Goal: Check status: Check status

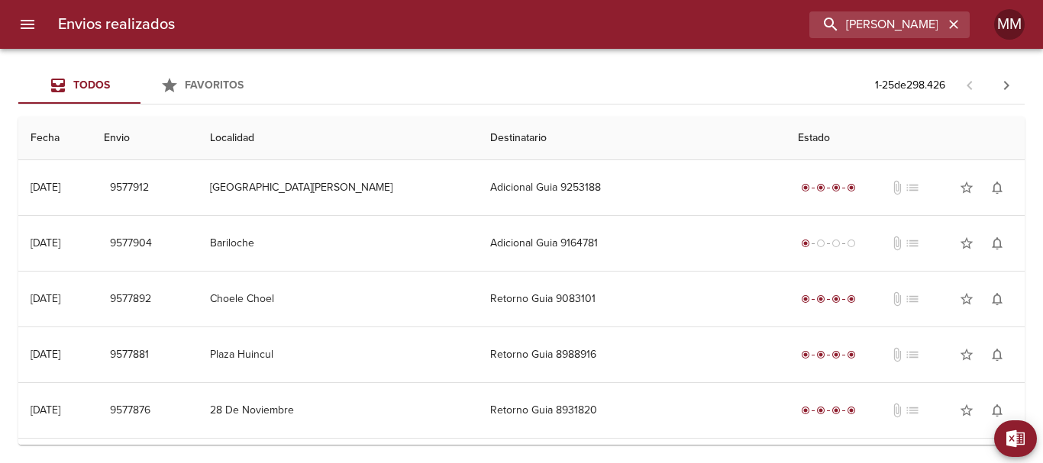
type input "[PERSON_NAME] USANDIZAGA ML"
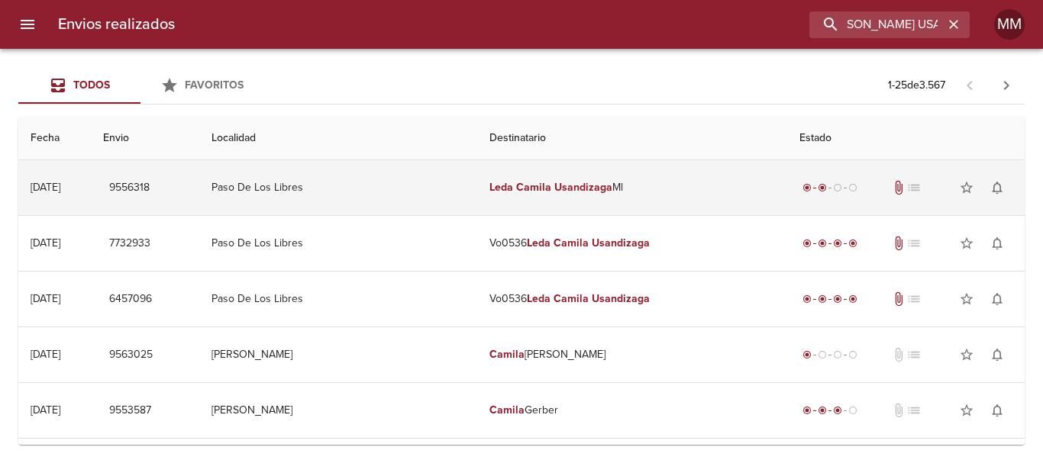
click at [642, 192] on td "Leda [PERSON_NAME] Ml" at bounding box center [632, 187] width 311 height 55
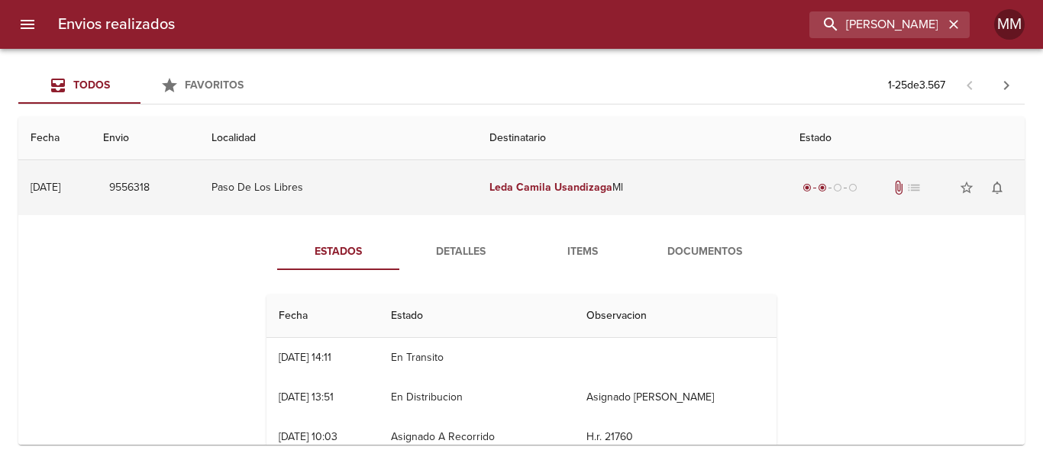
click at [150, 187] on span "9556318" at bounding box center [129, 188] width 40 height 19
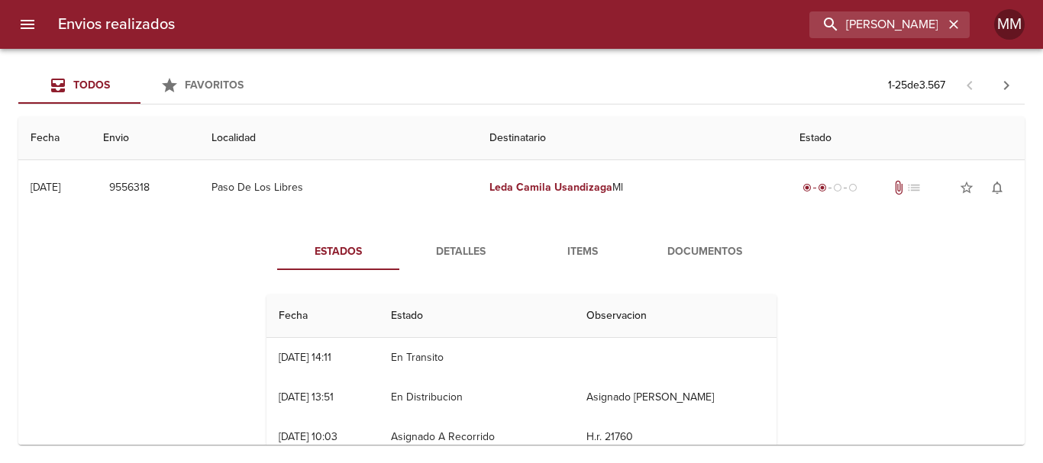
click at [457, 253] on span "Detalles" at bounding box center [460, 252] width 104 height 19
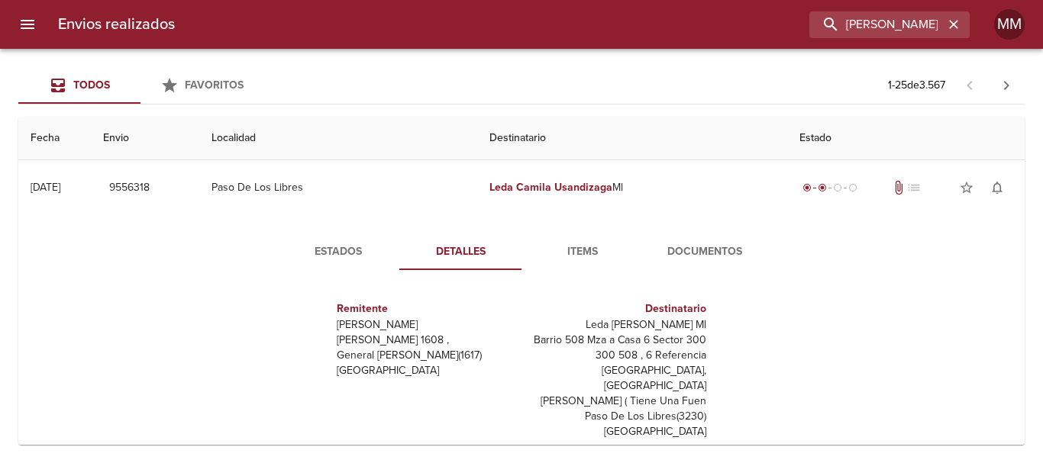
scroll to position [76, 0]
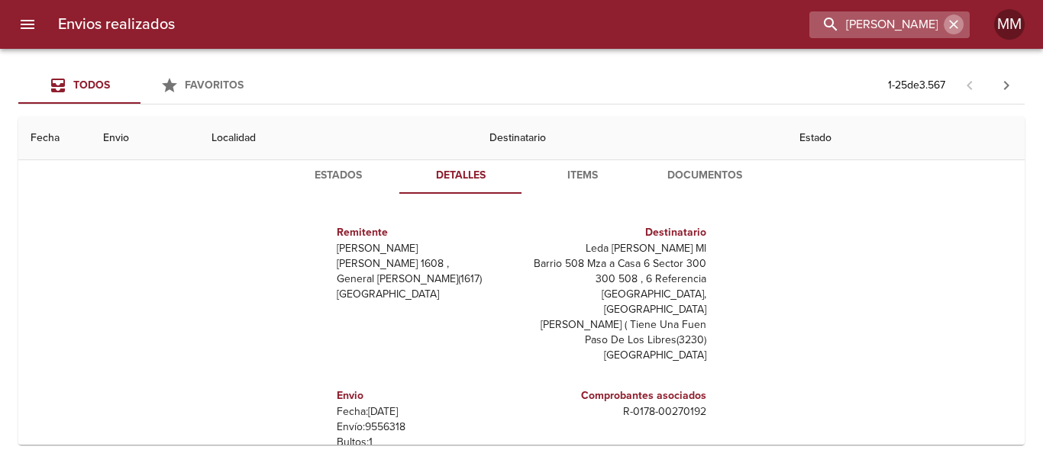
drag, startPoint x: 958, startPoint y: 26, endPoint x: 948, endPoint y: 27, distance: 10.0
click at [958, 25] on icon "button" at bounding box center [953, 24] width 15 height 15
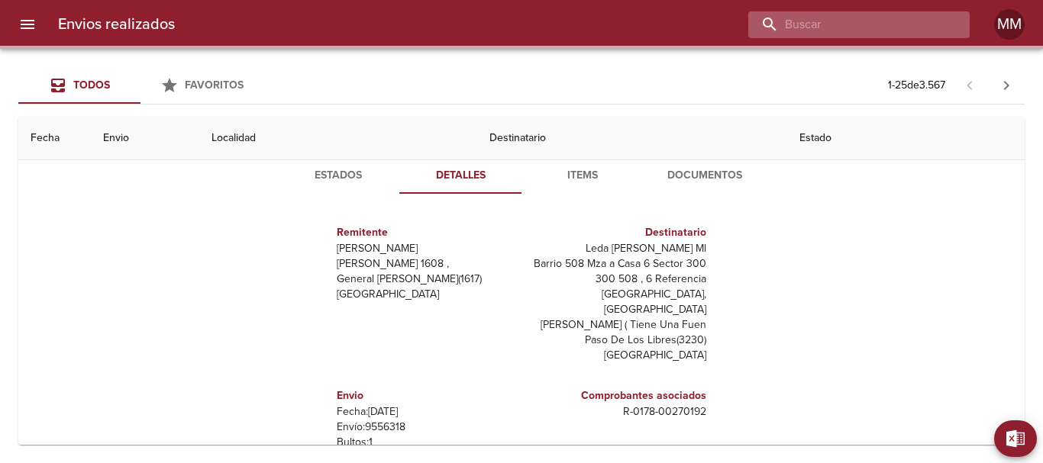
click at [872, 34] on input "buscar" at bounding box center [845, 24] width 195 height 27
paste input "BRIAN SANTIAGO SILVA AHUAD ML"
type input "BRIAN SANTIAGO SILVA AHUAD ML"
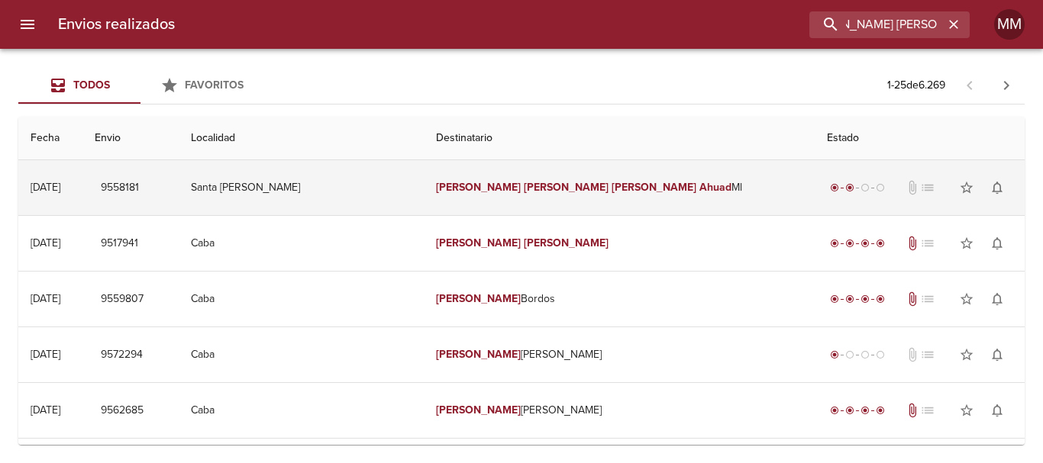
scroll to position [0, 0]
click at [691, 179] on td "Brian Santiago Silva Ahuad Ml" at bounding box center [619, 187] width 391 height 55
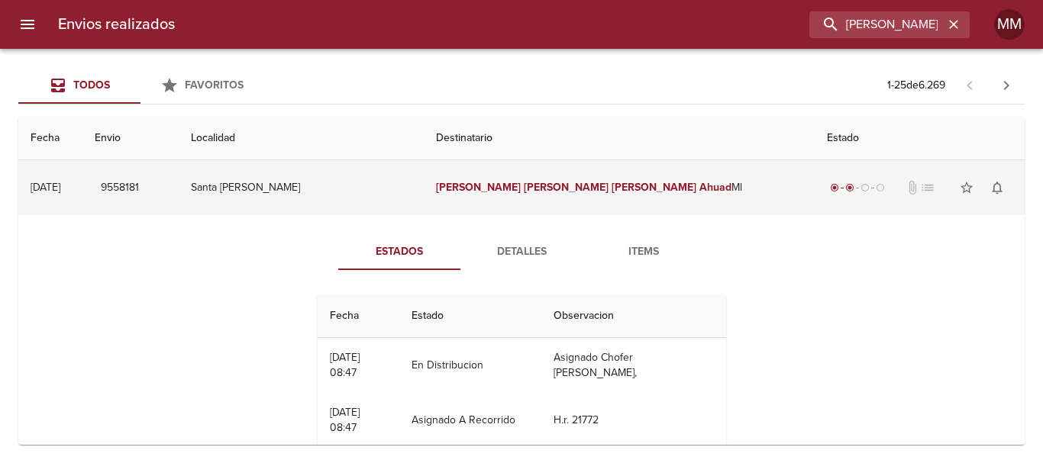
click at [139, 186] on span "9558181" at bounding box center [120, 188] width 38 height 19
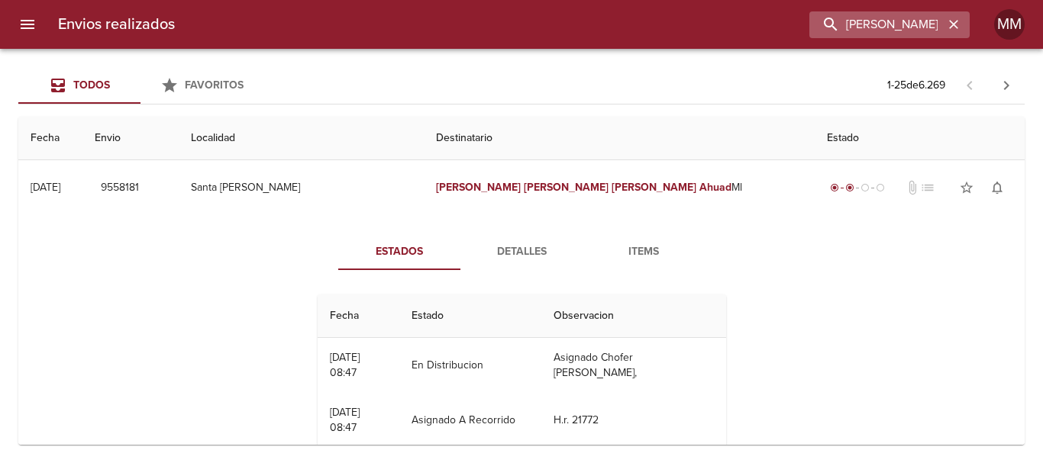
click at [948, 18] on icon "button" at bounding box center [953, 24] width 15 height 15
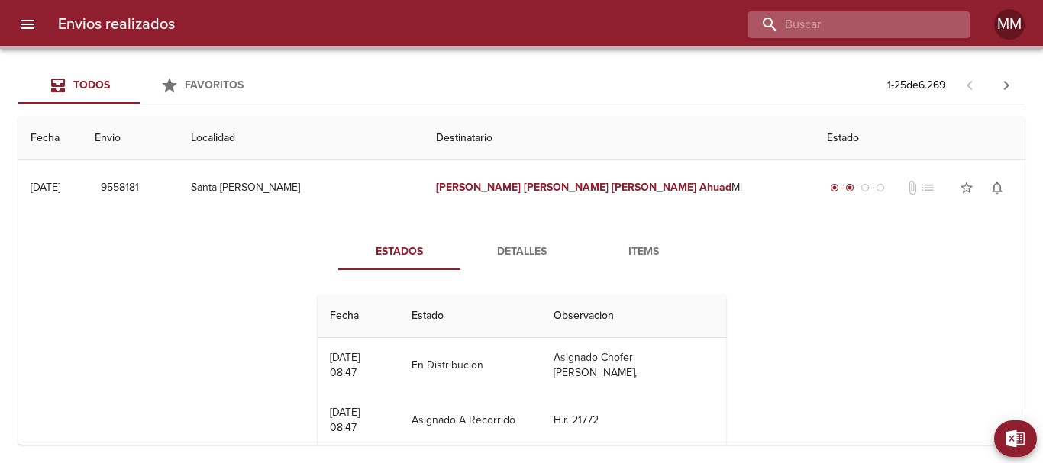
click at [864, 17] on input "buscar" at bounding box center [845, 24] width 195 height 27
paste input "BRIAN SANTIAGO SILVA AHUAD ML"
type input "BRIAN SANTIAGO SILVA AHUAD ML"
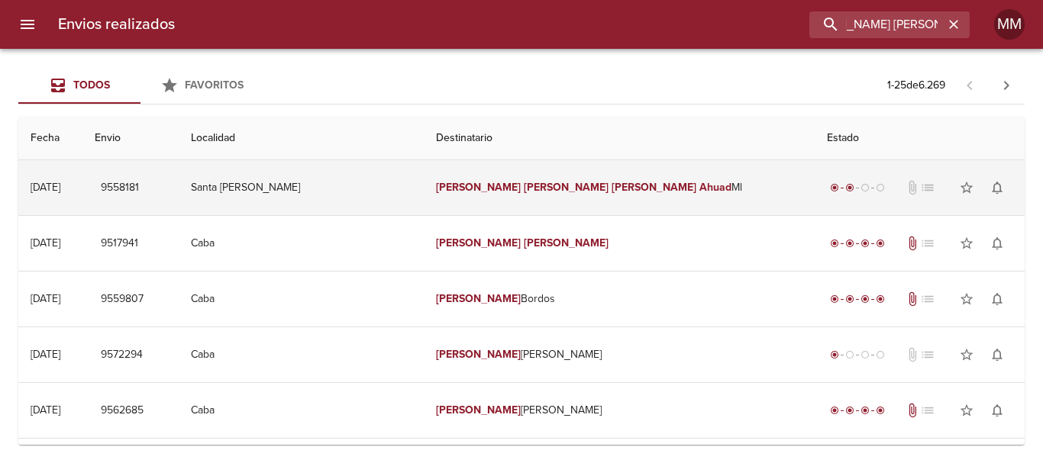
scroll to position [0, 0]
click at [333, 200] on td "Santa Isabel" at bounding box center [302, 187] width 246 height 55
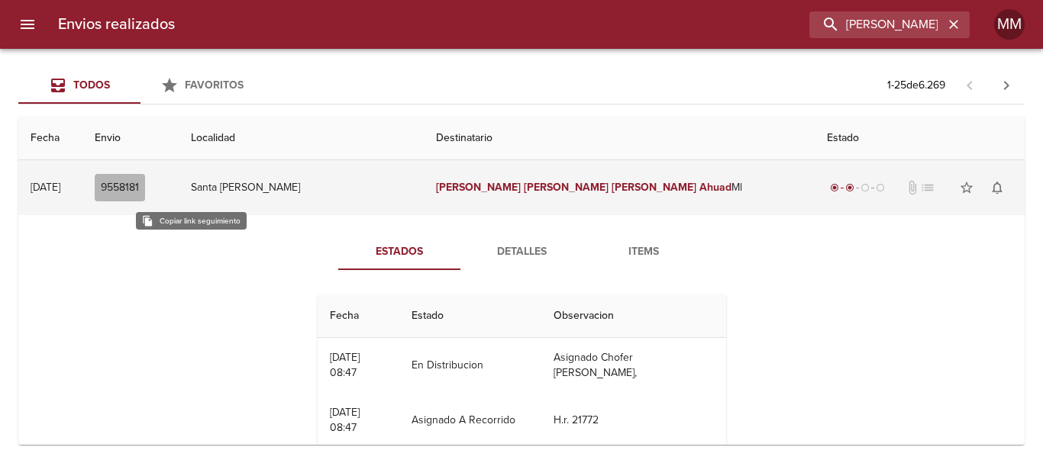
click at [139, 189] on span "9558181" at bounding box center [120, 188] width 38 height 19
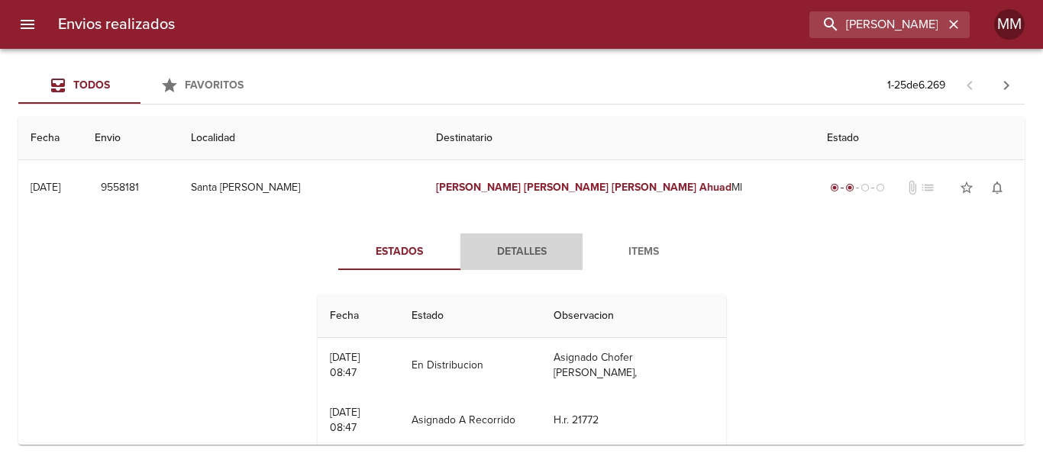
click at [512, 250] on span "Detalles" at bounding box center [522, 252] width 104 height 19
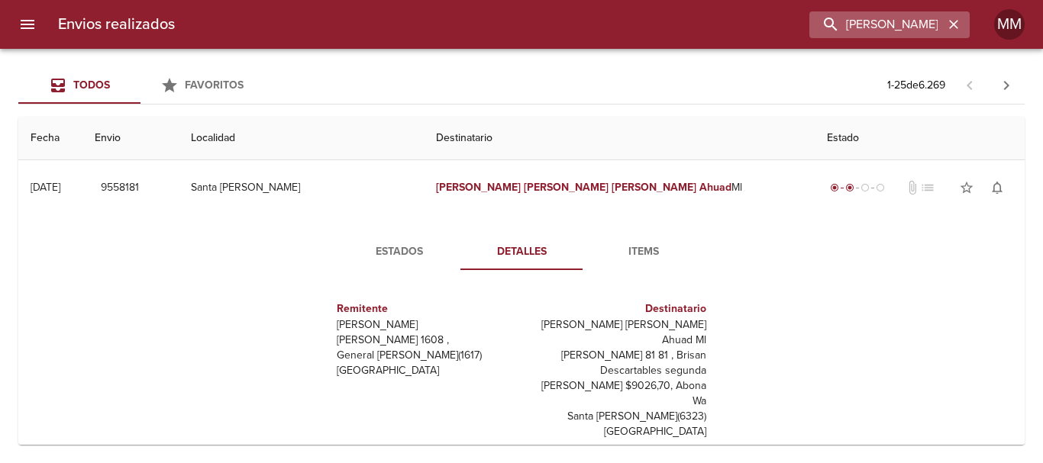
click at [957, 33] on button "button" at bounding box center [954, 25] width 20 height 20
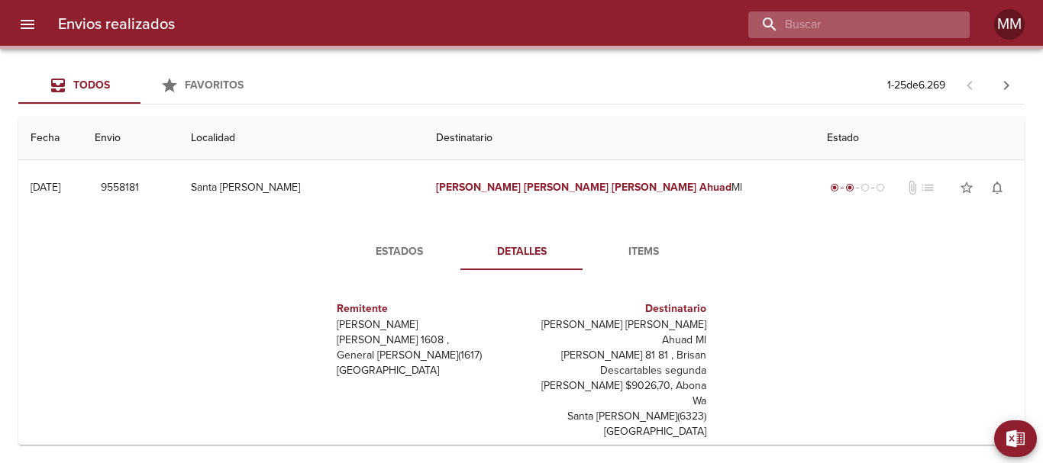
click at [934, 26] on input "buscar" at bounding box center [845, 24] width 195 height 27
paste input "GABRIELA BELEN ROHWAIN ML"
type input "GABRIELA BELEN ROHWAIN ML"
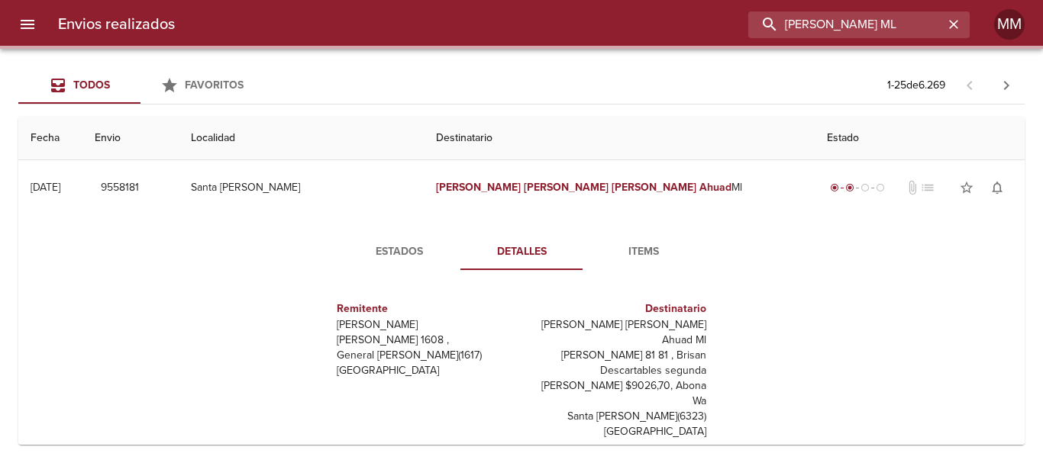
scroll to position [0, 0]
drag, startPoint x: 867, startPoint y: 22, endPoint x: 653, endPoint y: 22, distance: 214.6
click at [653, 22] on div "GABRIELA BELEN ROHWAIN ML" at bounding box center [578, 24] width 783 height 27
click at [845, 17] on input "GABRIELA BELEN ROHWAIN ML" at bounding box center [845, 24] width 195 height 27
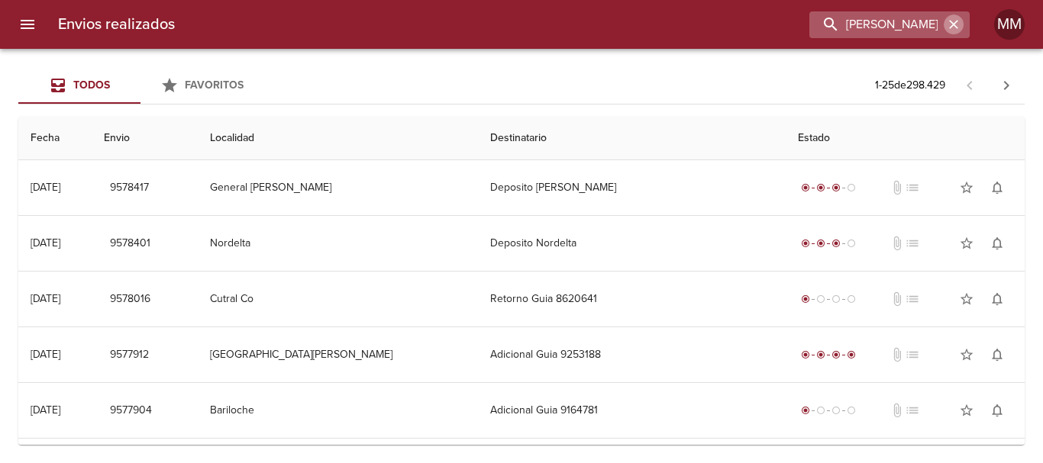
click at [957, 19] on icon "button" at bounding box center [953, 24] width 15 height 15
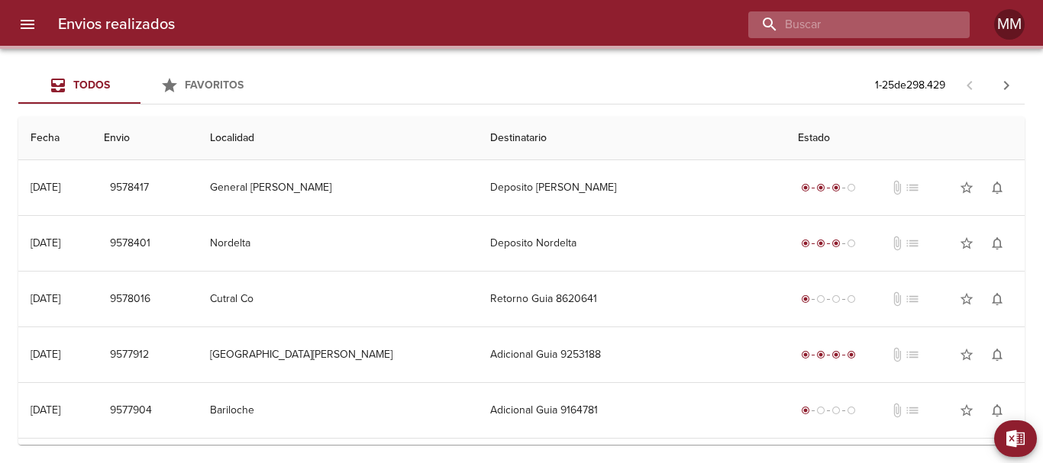
click at [912, 24] on input "buscar" at bounding box center [845, 24] width 195 height 27
paste input "GABRIELA BELEN ROHWAIN ML"
type input "GABRIELA BELEN ROHWAIN ML"
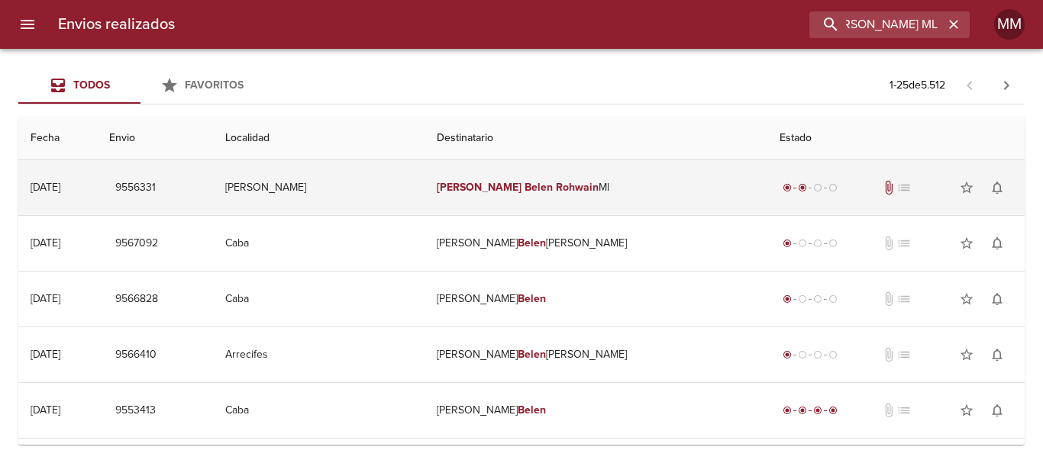
scroll to position [0, 0]
click at [667, 182] on td "Gabriela Belen Rohwain Ml" at bounding box center [596, 187] width 343 height 55
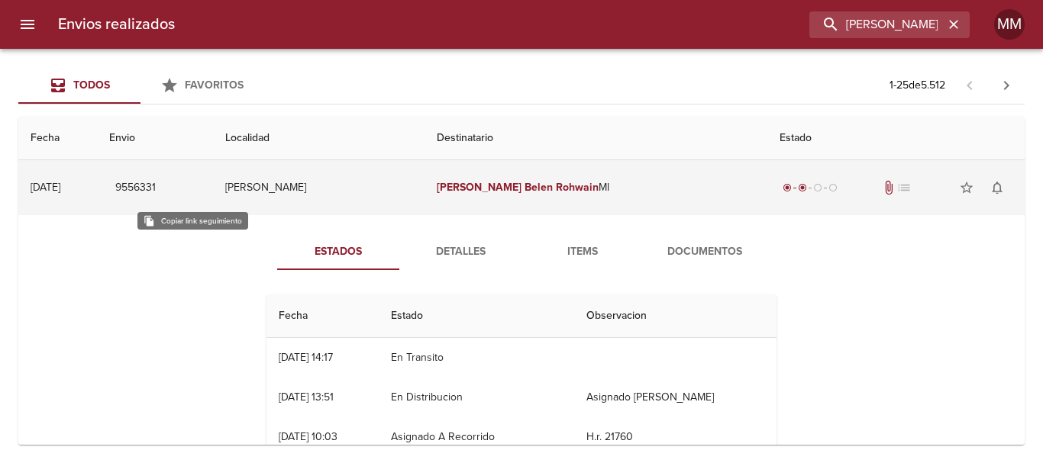
click at [156, 188] on span "9556331" at bounding box center [135, 188] width 40 height 19
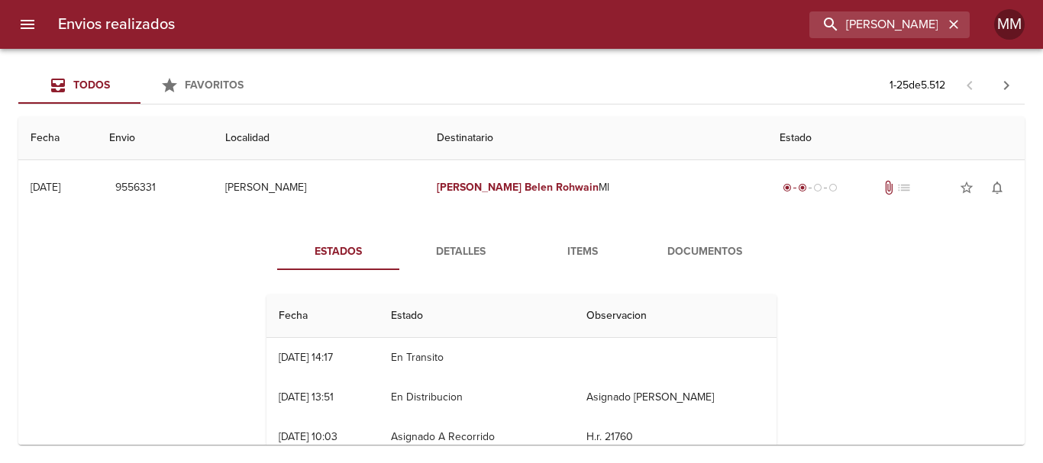
click at [486, 253] on span "Detalles" at bounding box center [460, 252] width 104 height 19
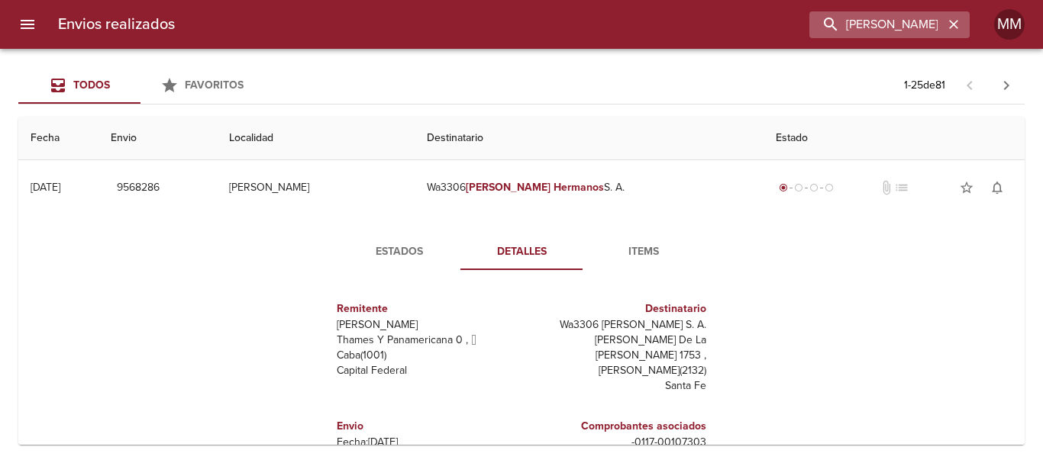
scroll to position [229, 0]
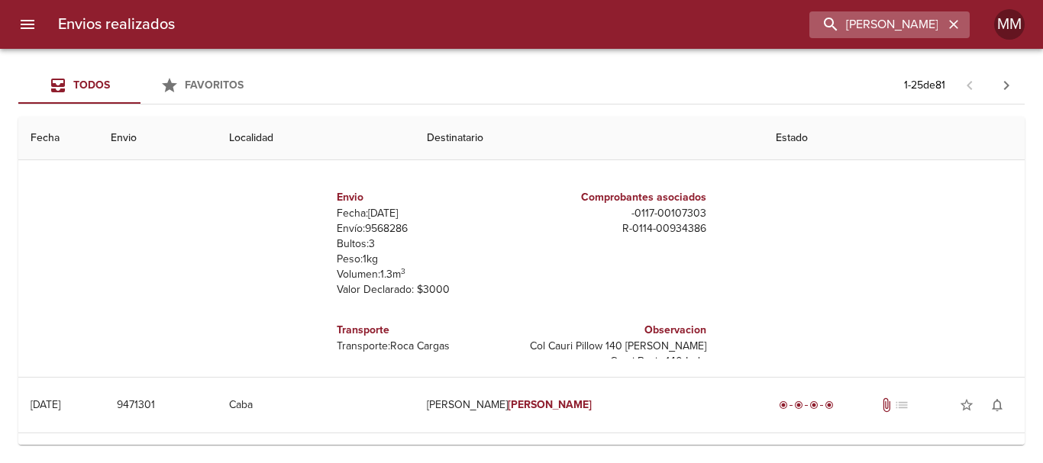
click at [964, 26] on div "[PERSON_NAME] HERMANOS S. A. S." at bounding box center [889, 24] width 160 height 27
